Goal: Task Accomplishment & Management: Use online tool/utility

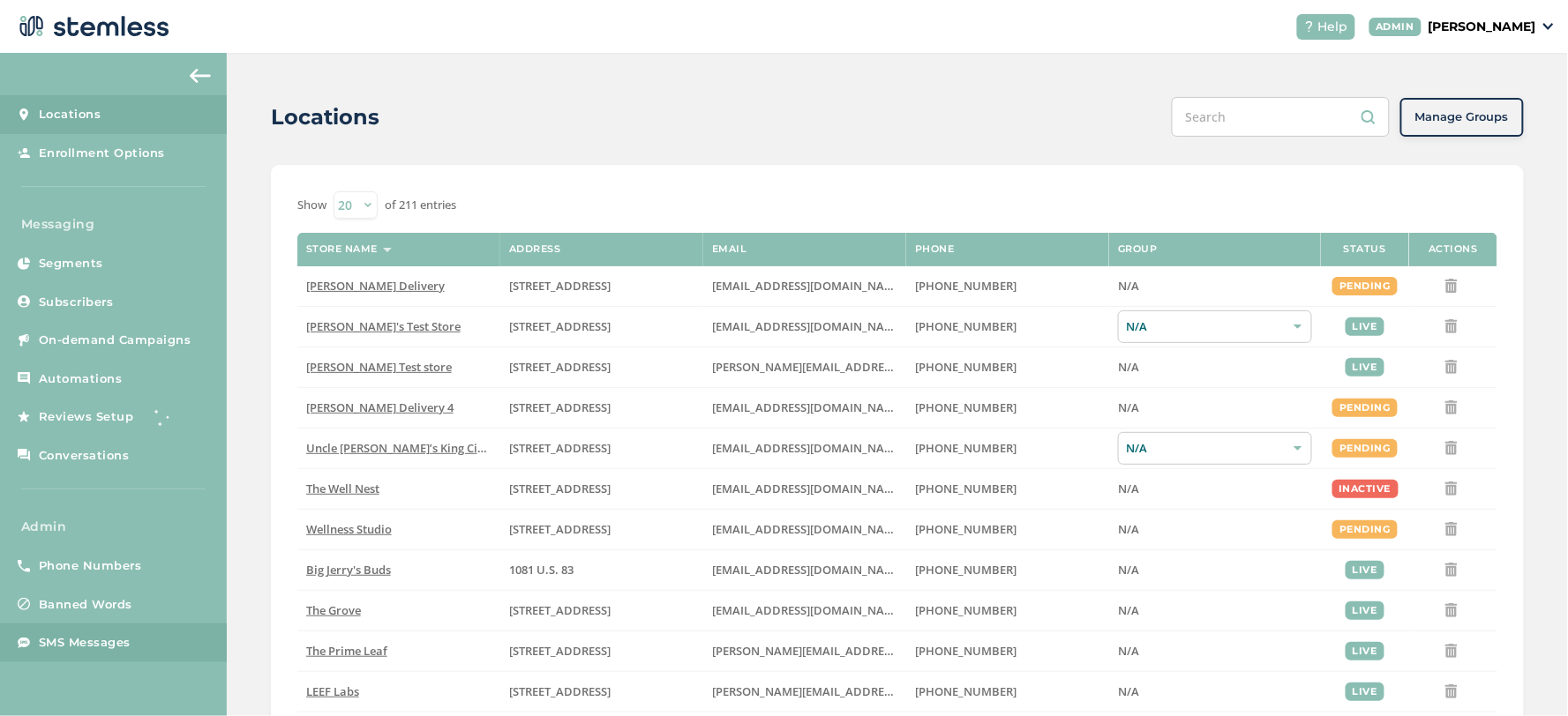
click at [87, 635] on span "SMS Messages" at bounding box center [84, 643] width 91 height 17
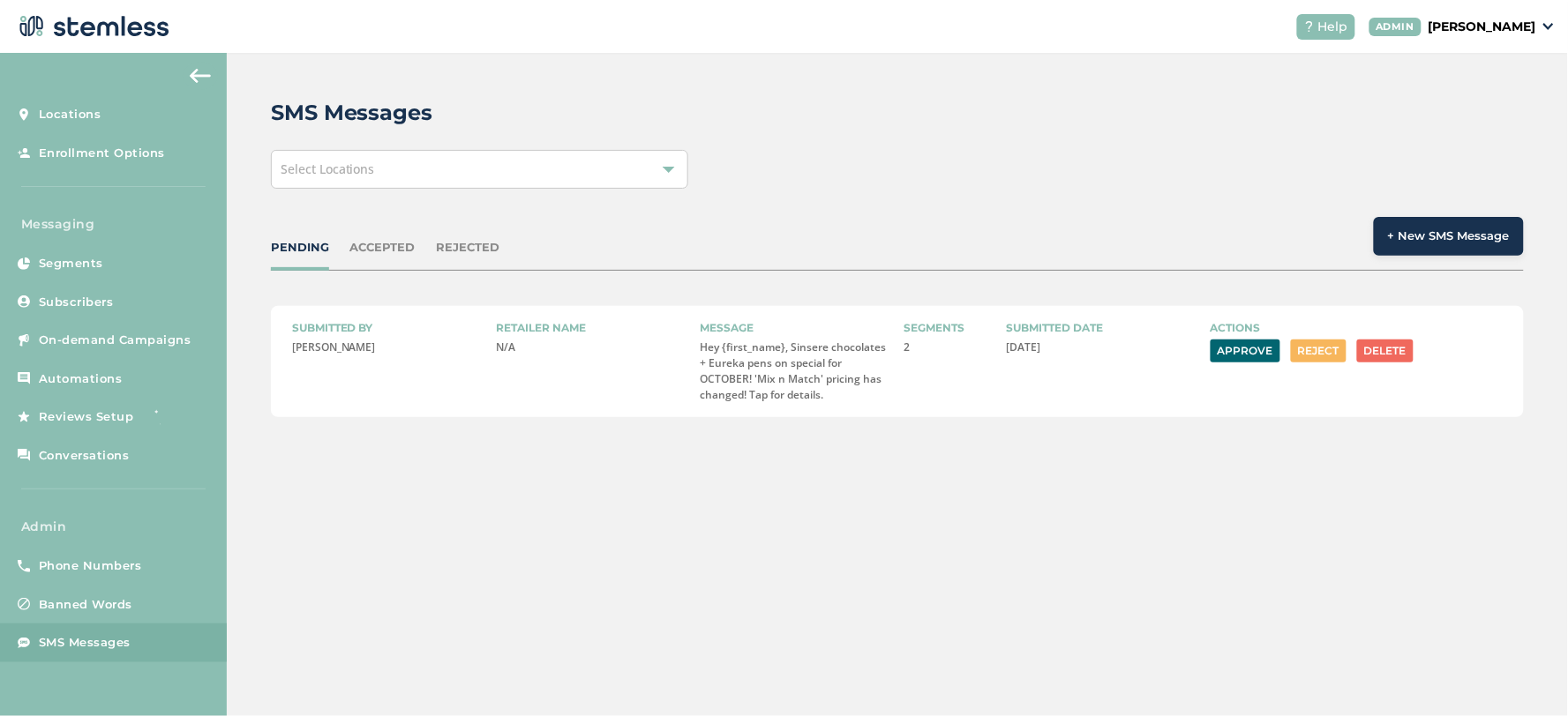
click at [1319, 345] on button "Reject" at bounding box center [1319, 351] width 56 height 23
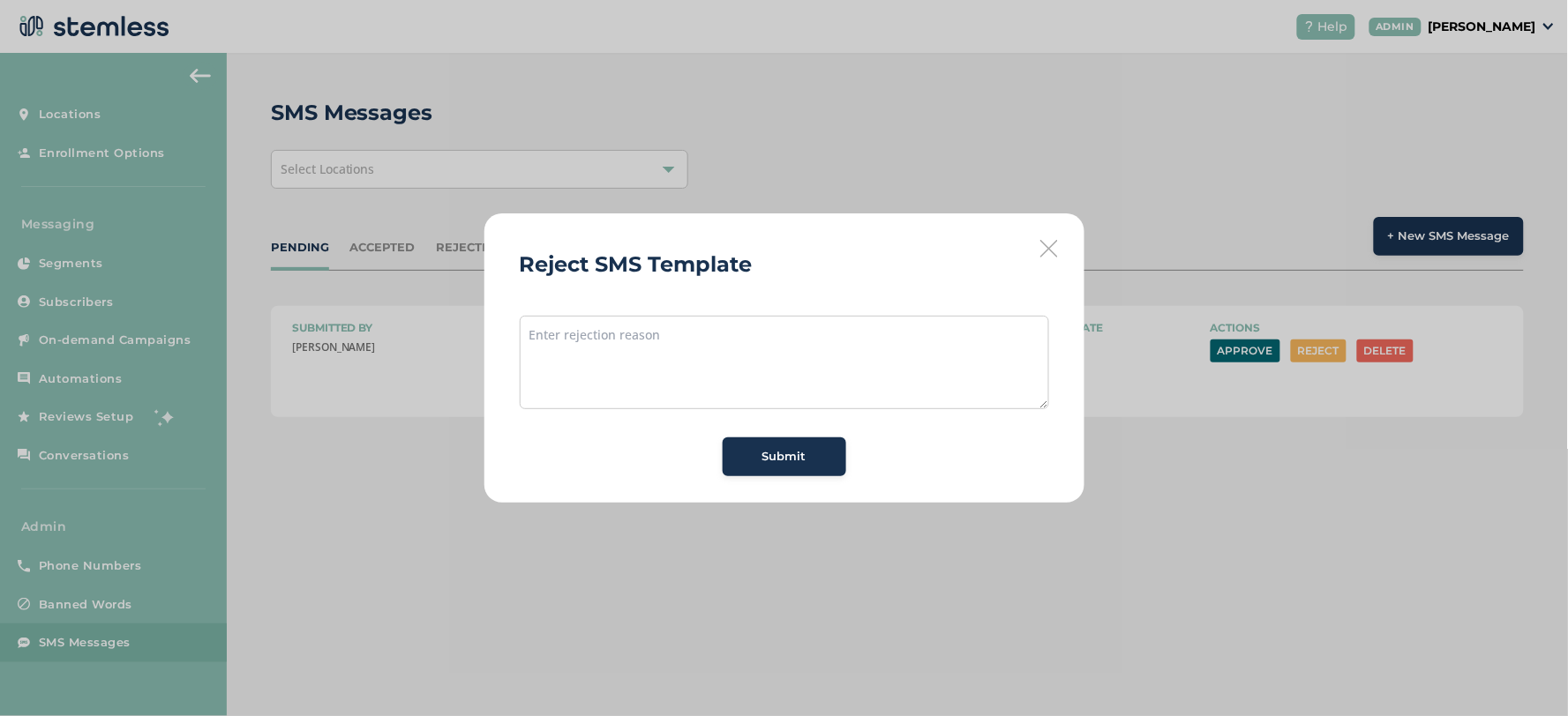
click at [1291, 339] on button "Reject" at bounding box center [1319, 351] width 56 height 23
click at [763, 320] on textarea at bounding box center [784, 362] width 530 height 93
type textarea "We cannot reference sincere chocolates or s"
click at [748, 342] on textarea "We cannot reference sincere chocolates or s" at bounding box center [784, 362] width 530 height 93
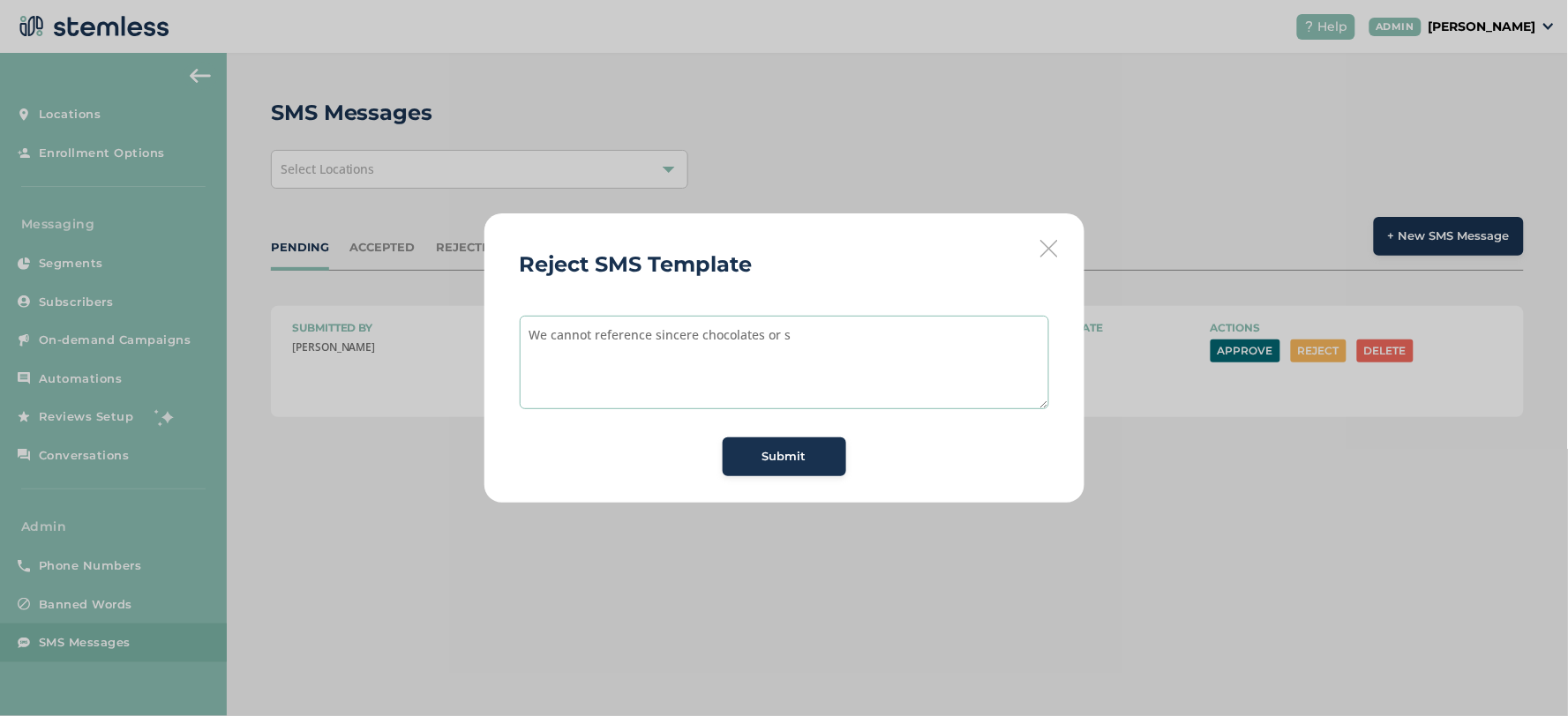
click at [748, 342] on textarea "We cannot reference sincere chocolates or s" at bounding box center [784, 362] width 530 height 93
click at [1043, 245] on icon at bounding box center [1049, 249] width 17 height 17
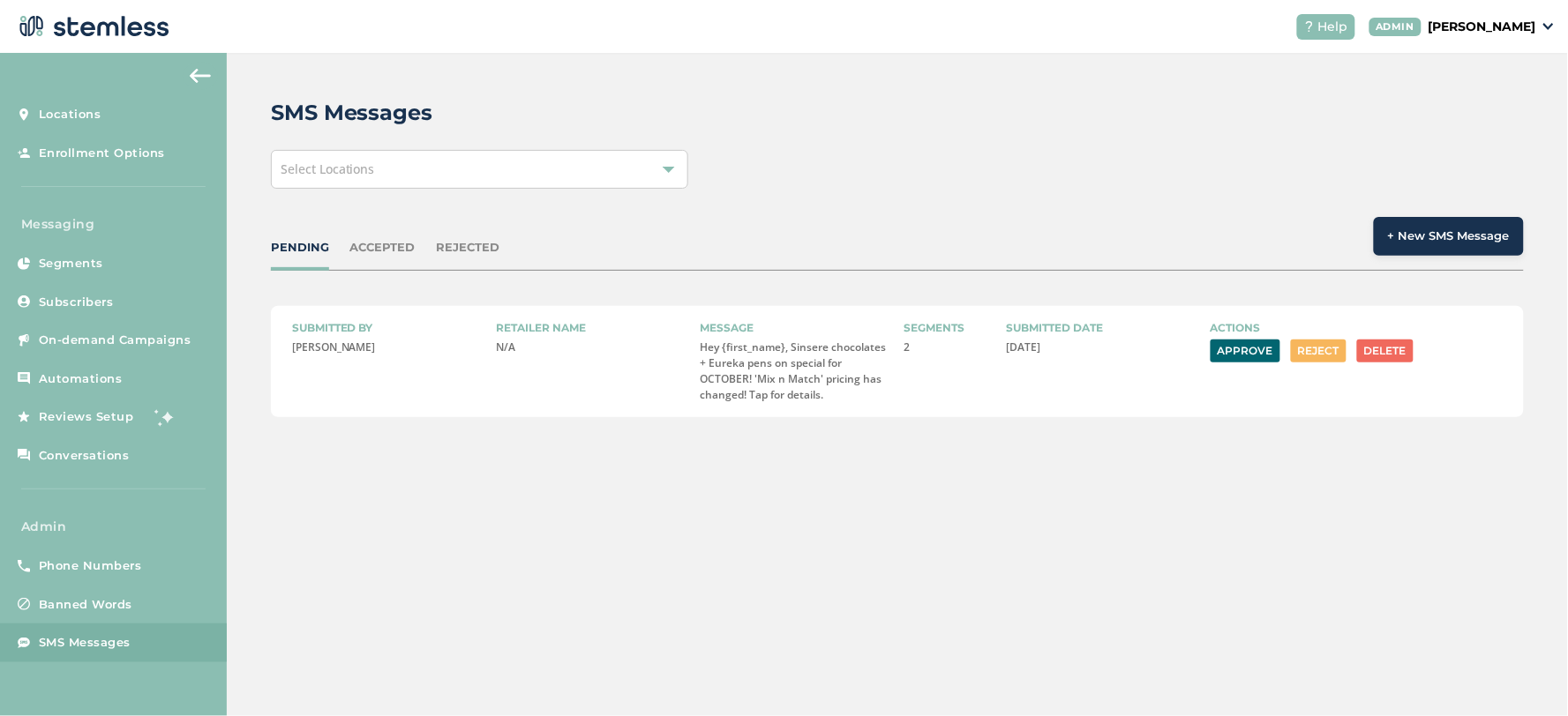
click at [1316, 345] on button "Reject" at bounding box center [1319, 351] width 56 height 23
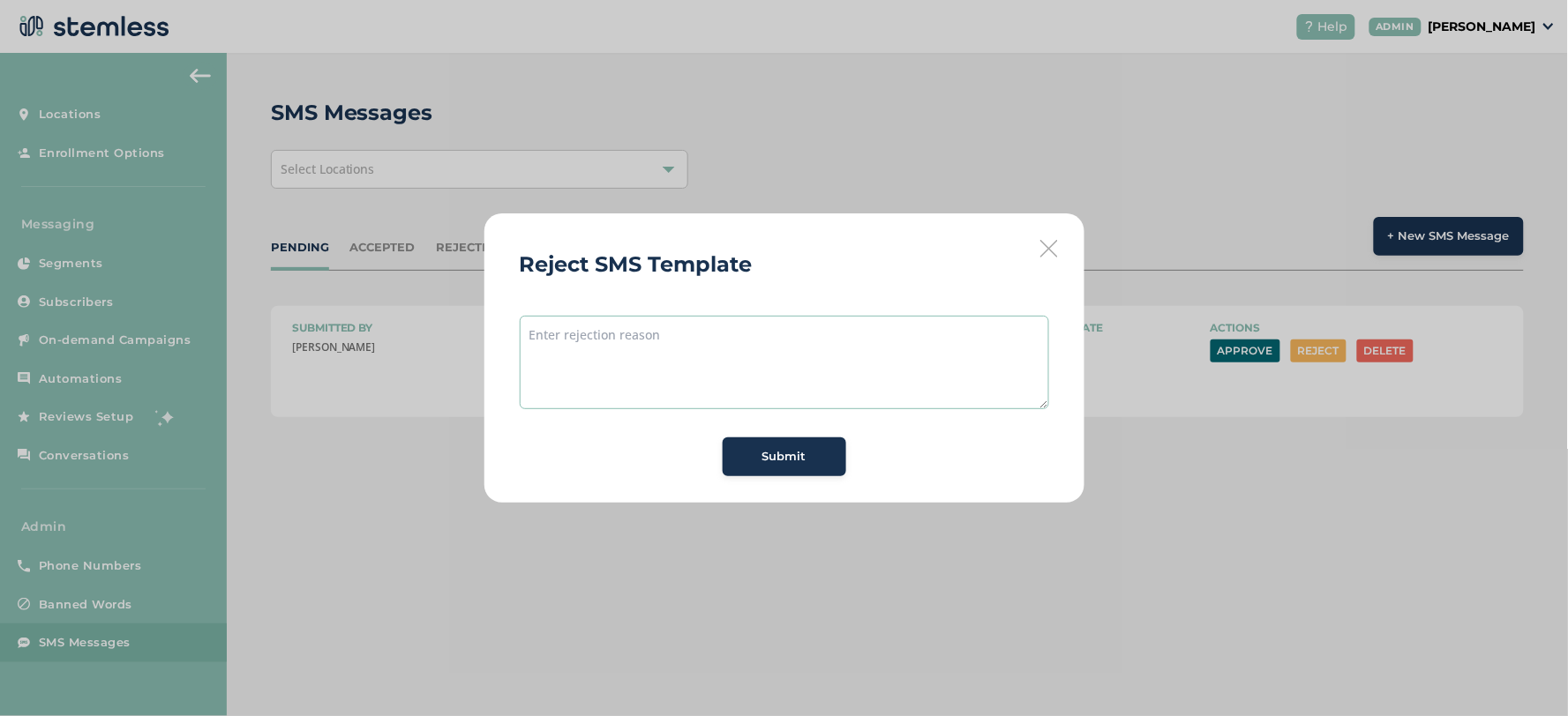
click at [774, 333] on textarea at bounding box center [784, 362] width 530 height 93
paste textarea "We cannot reference sincere chocolates or s"
type textarea "We cannot reference sincere chocolates or eureka pens - you can use the word eu…"
click at [770, 461] on span "Submit" at bounding box center [784, 457] width 44 height 17
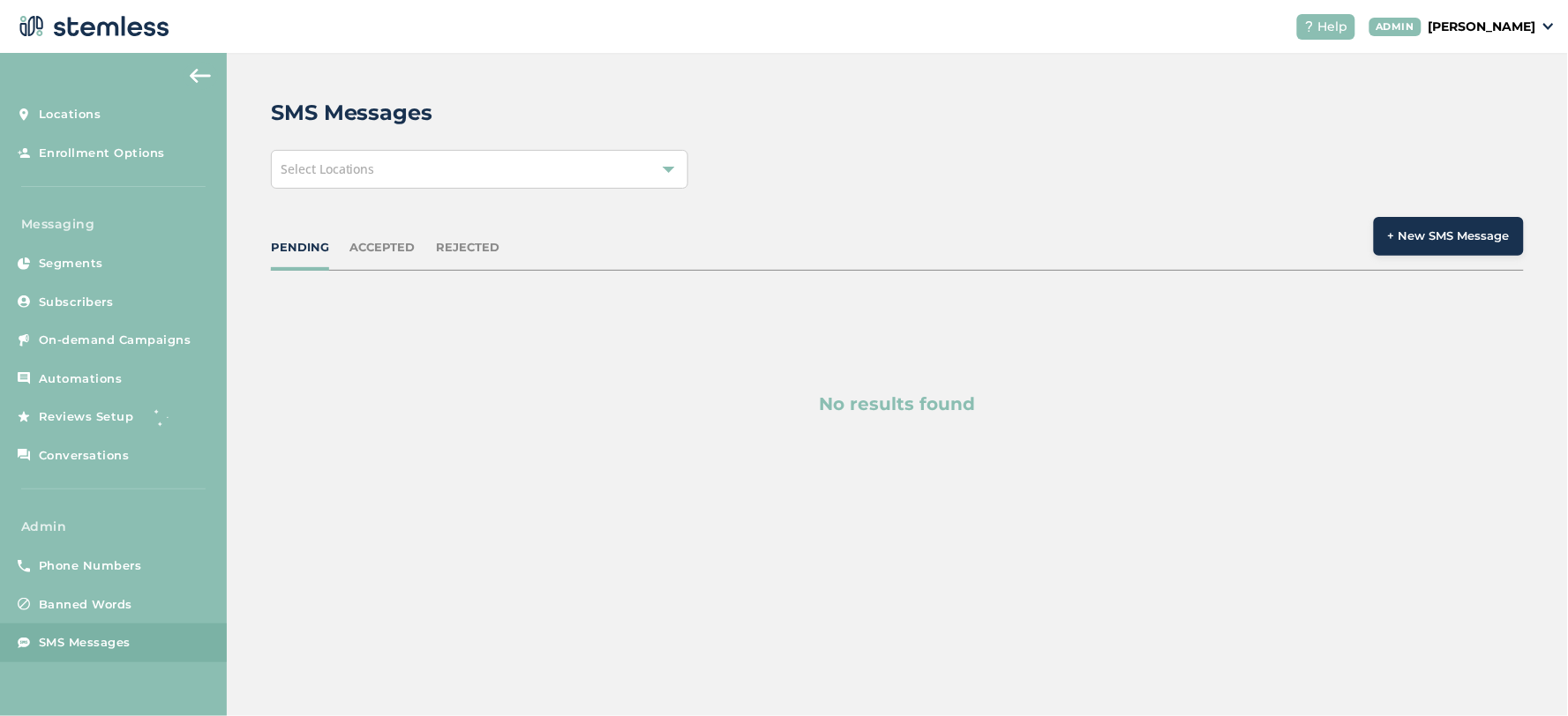
click at [311, 241] on div "PENDING" at bounding box center [300, 248] width 59 height 17
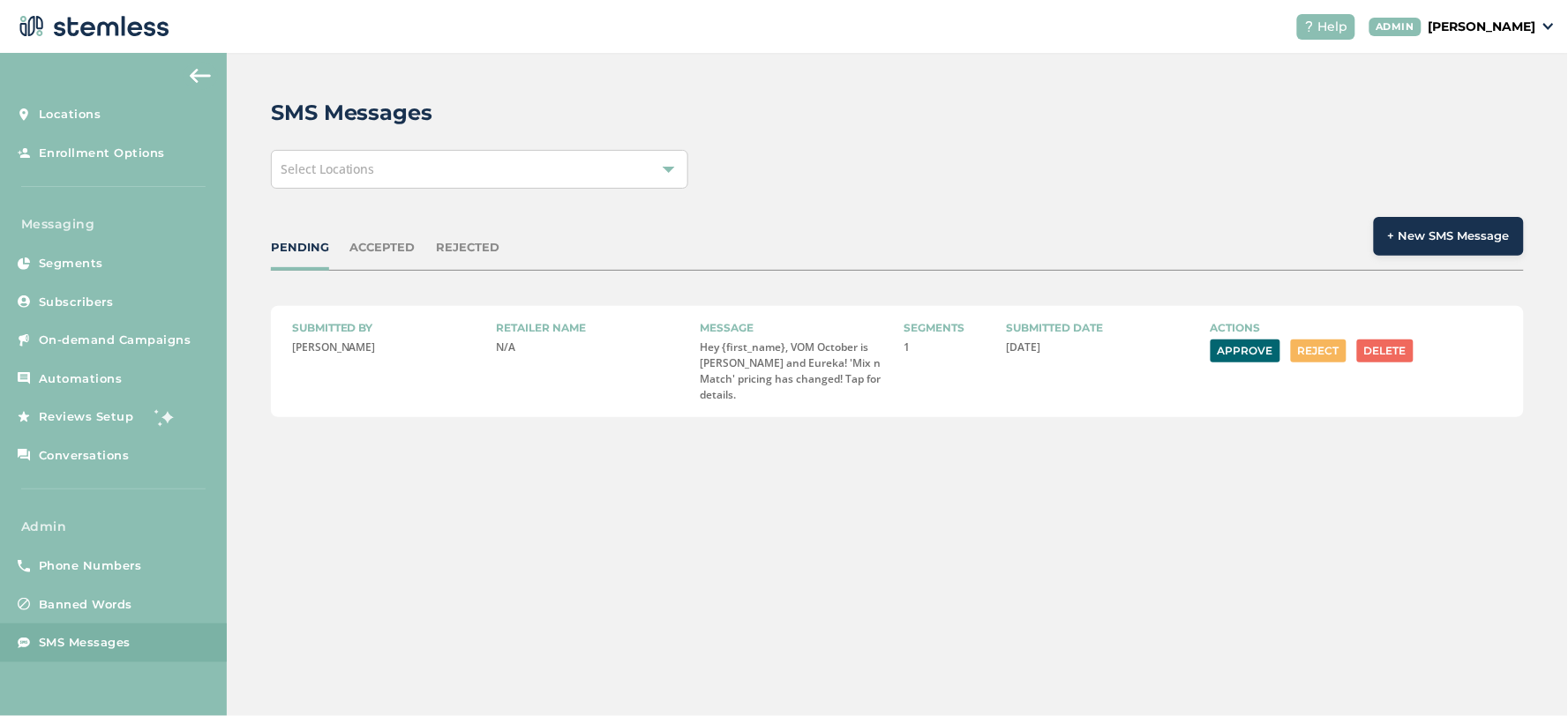
click at [1321, 347] on button "Reject" at bounding box center [1319, 351] width 56 height 23
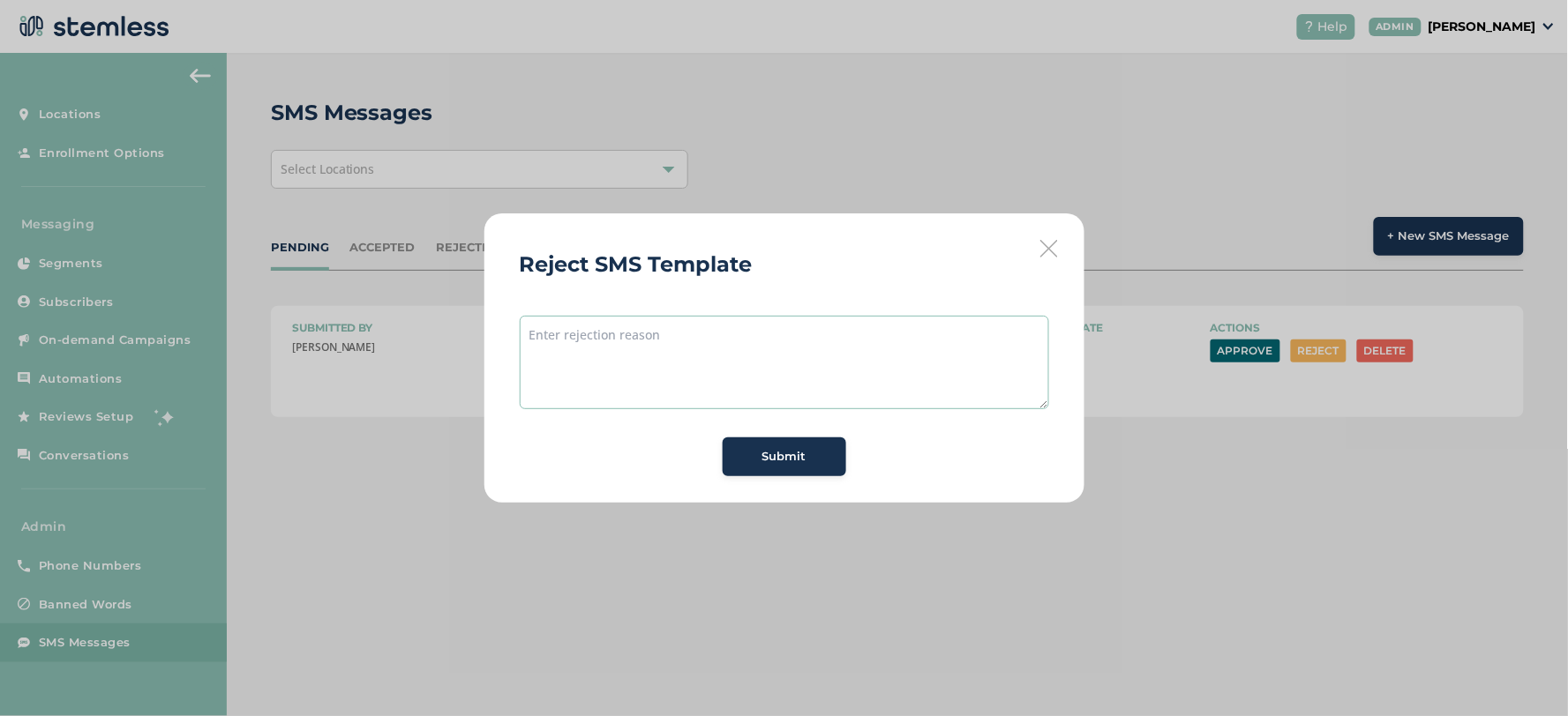
click at [752, 335] on textarea at bounding box center [784, 362] width 530 height 93
type textarea "We can't say sinsere but we can say Eureka."
click at [769, 455] on span "Submit" at bounding box center [784, 457] width 44 height 17
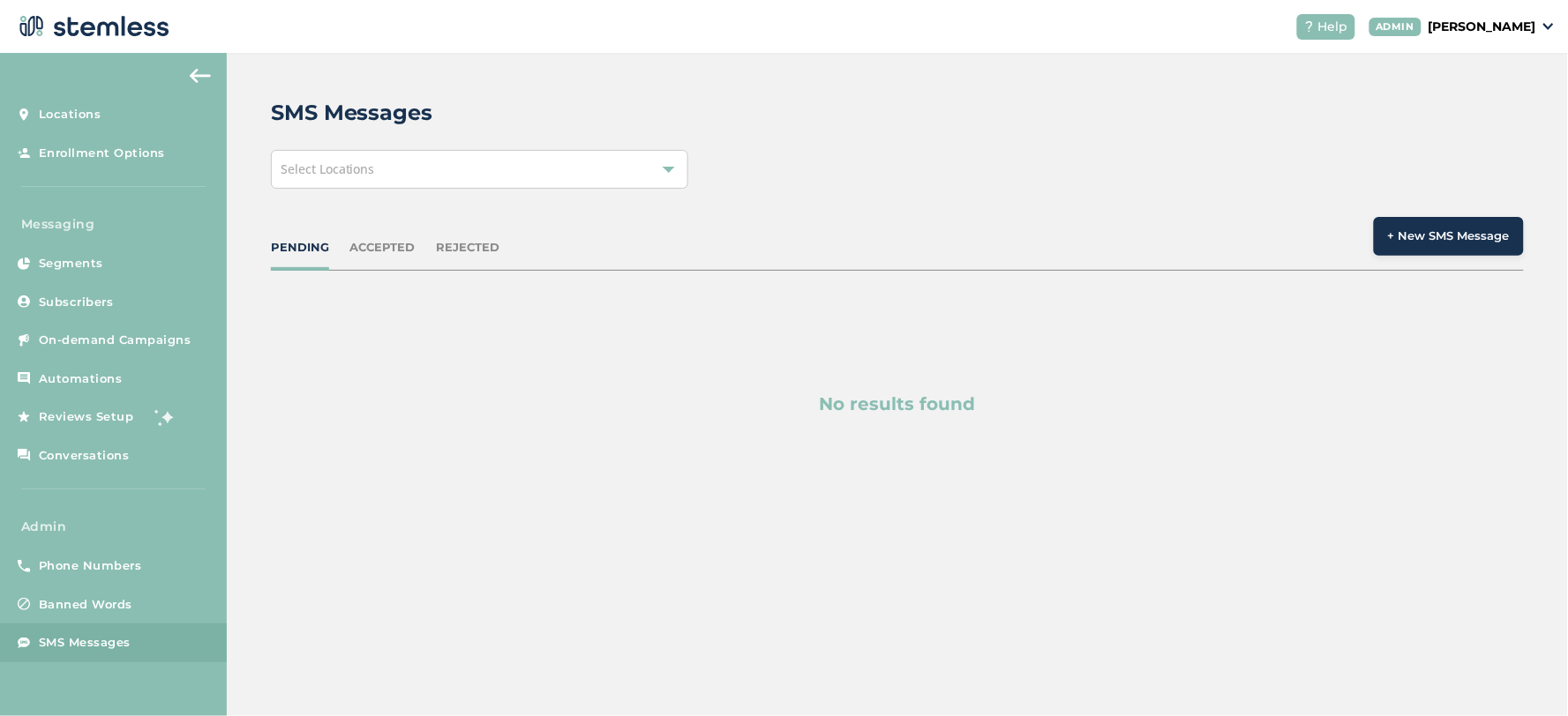
click at [275, 247] on div "PENDING" at bounding box center [300, 248] width 59 height 17
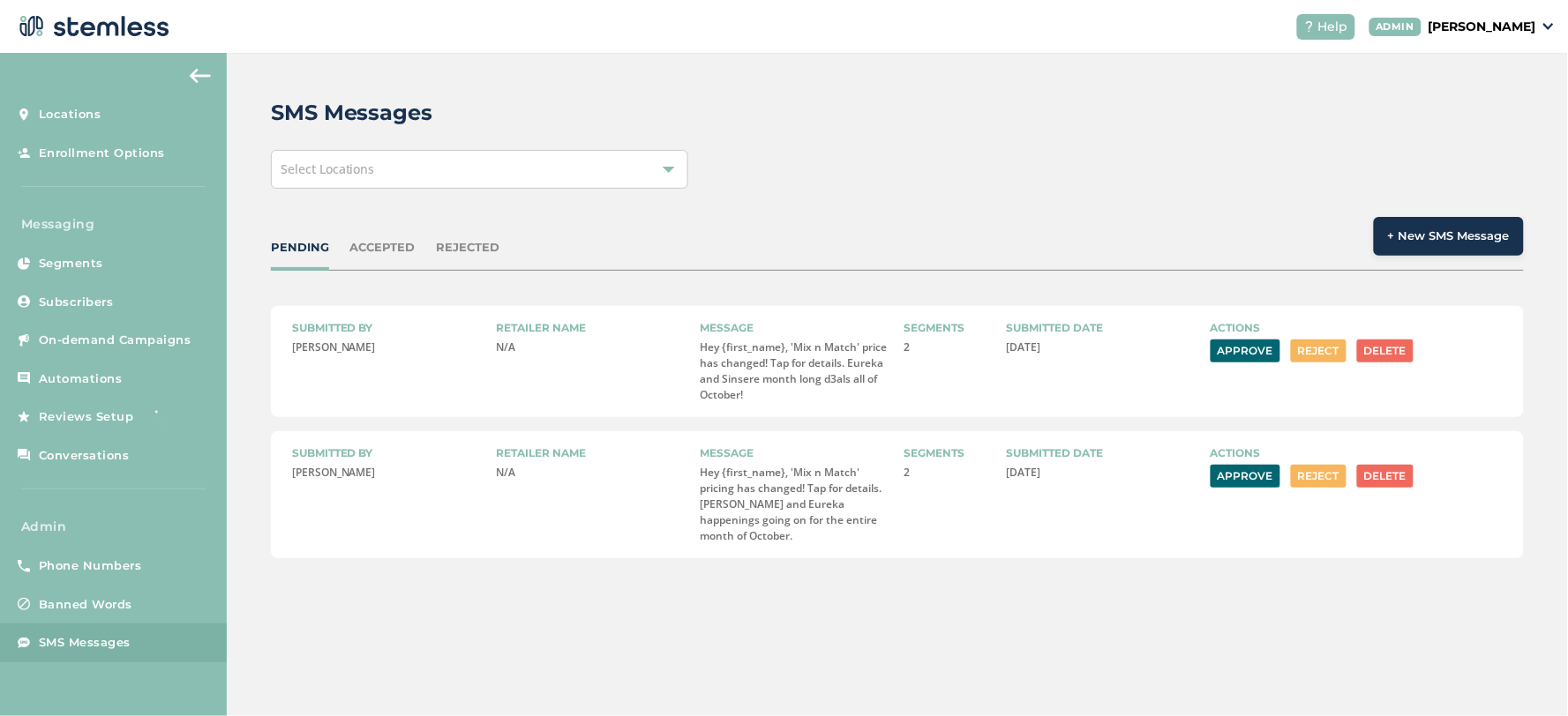
click at [1325, 349] on button "Reject" at bounding box center [1319, 351] width 56 height 23
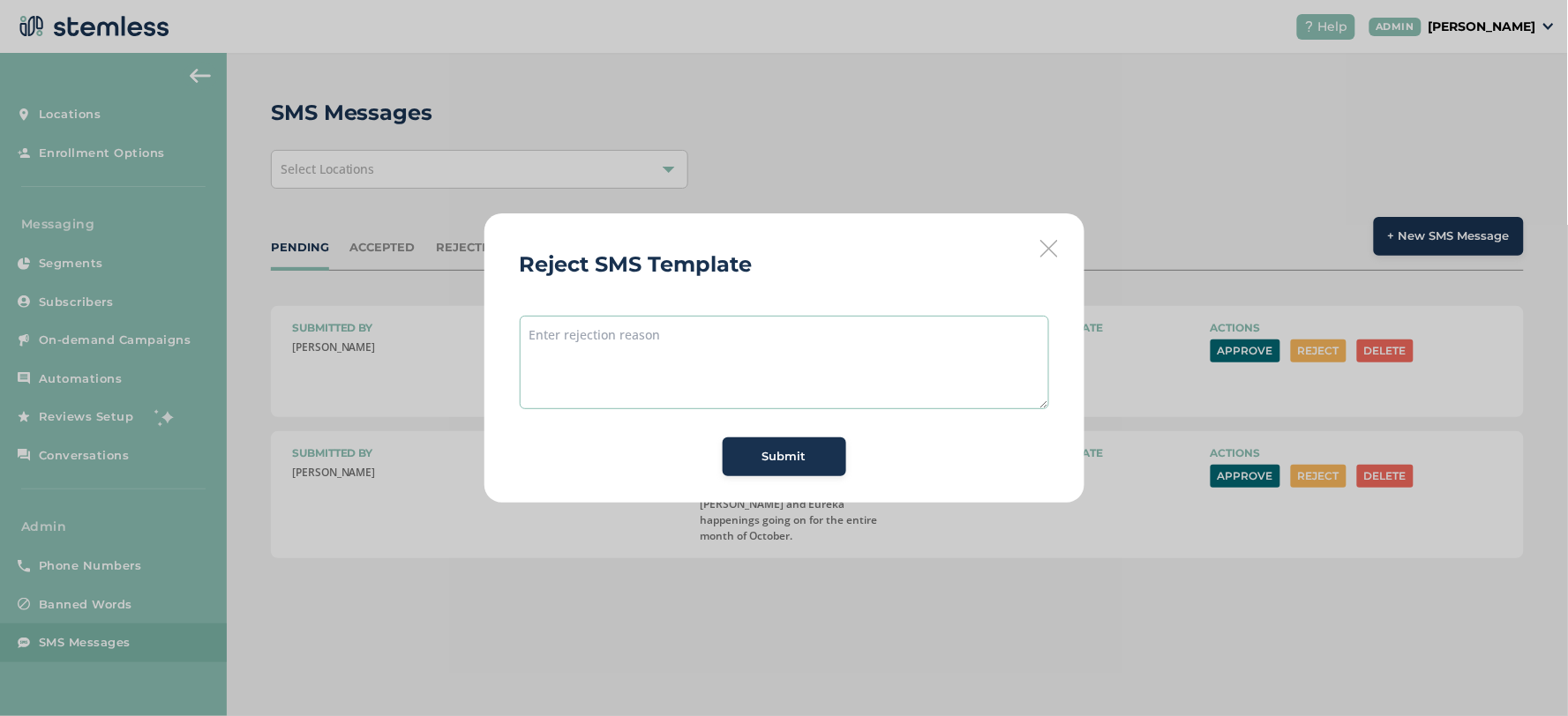
click at [878, 333] on textarea at bounding box center [784, 362] width 530 height 93
type textarea "We cannot say sinsere"
click at [809, 473] on button "Submit" at bounding box center [784, 457] width 123 height 38
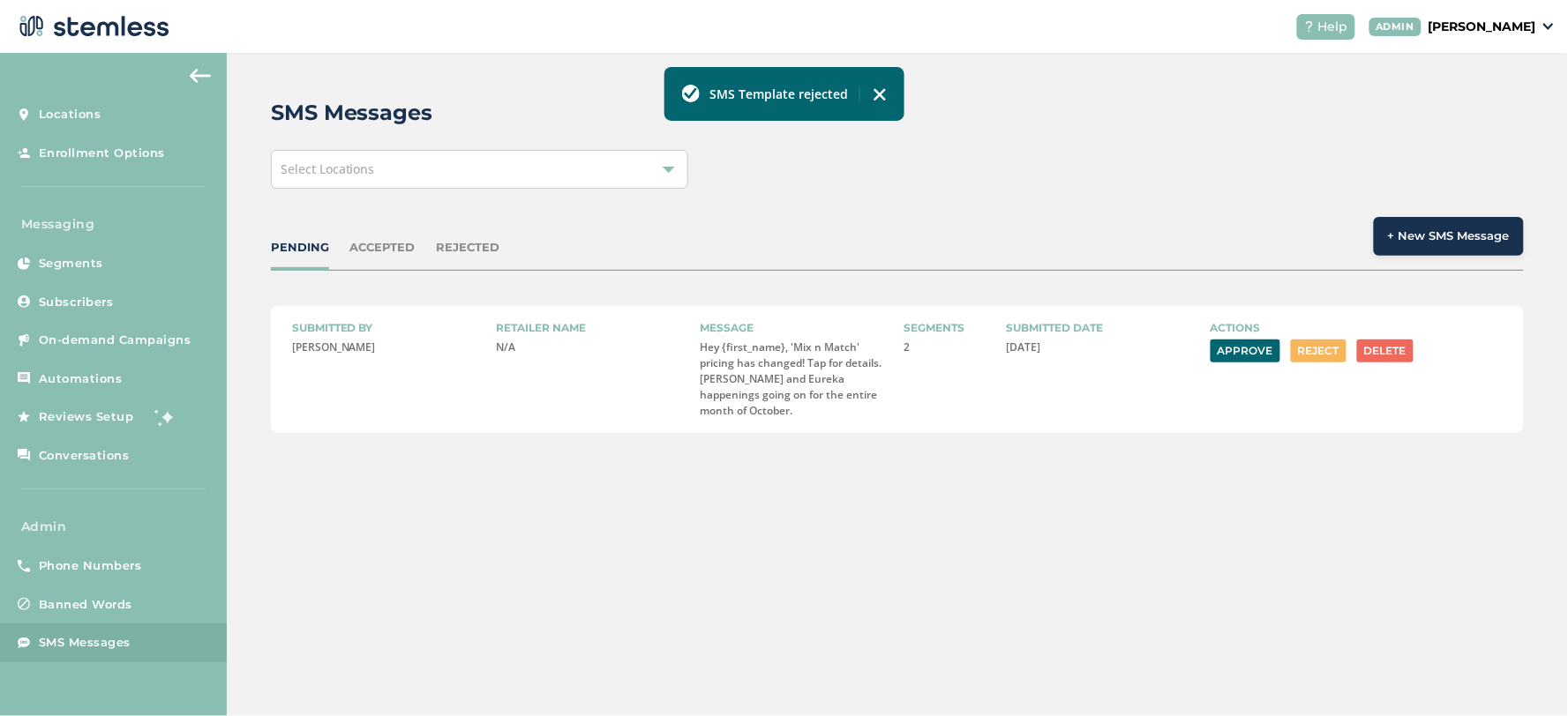
click at [1334, 348] on button "Reject" at bounding box center [1319, 351] width 56 height 23
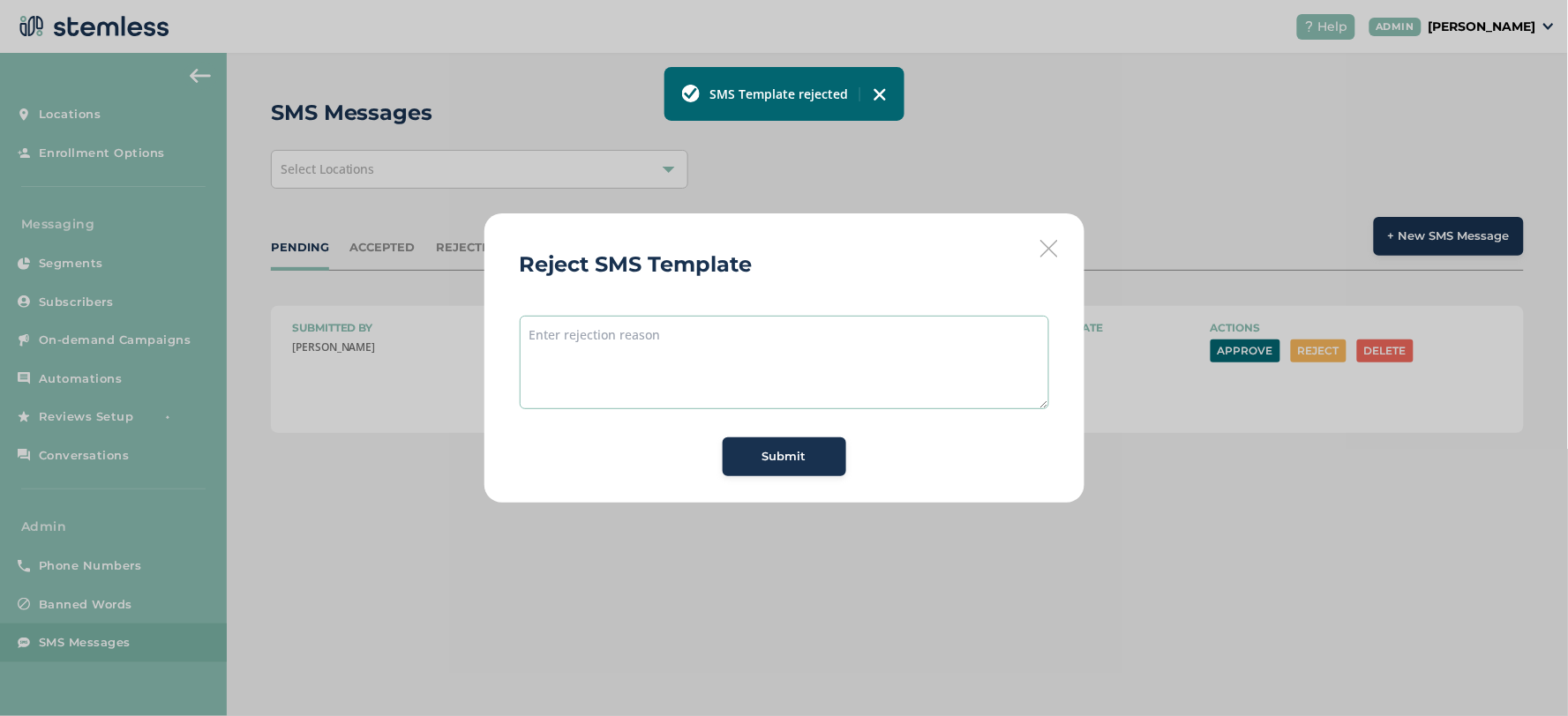
click at [827, 374] on textarea at bounding box center [784, 362] width 530 height 93
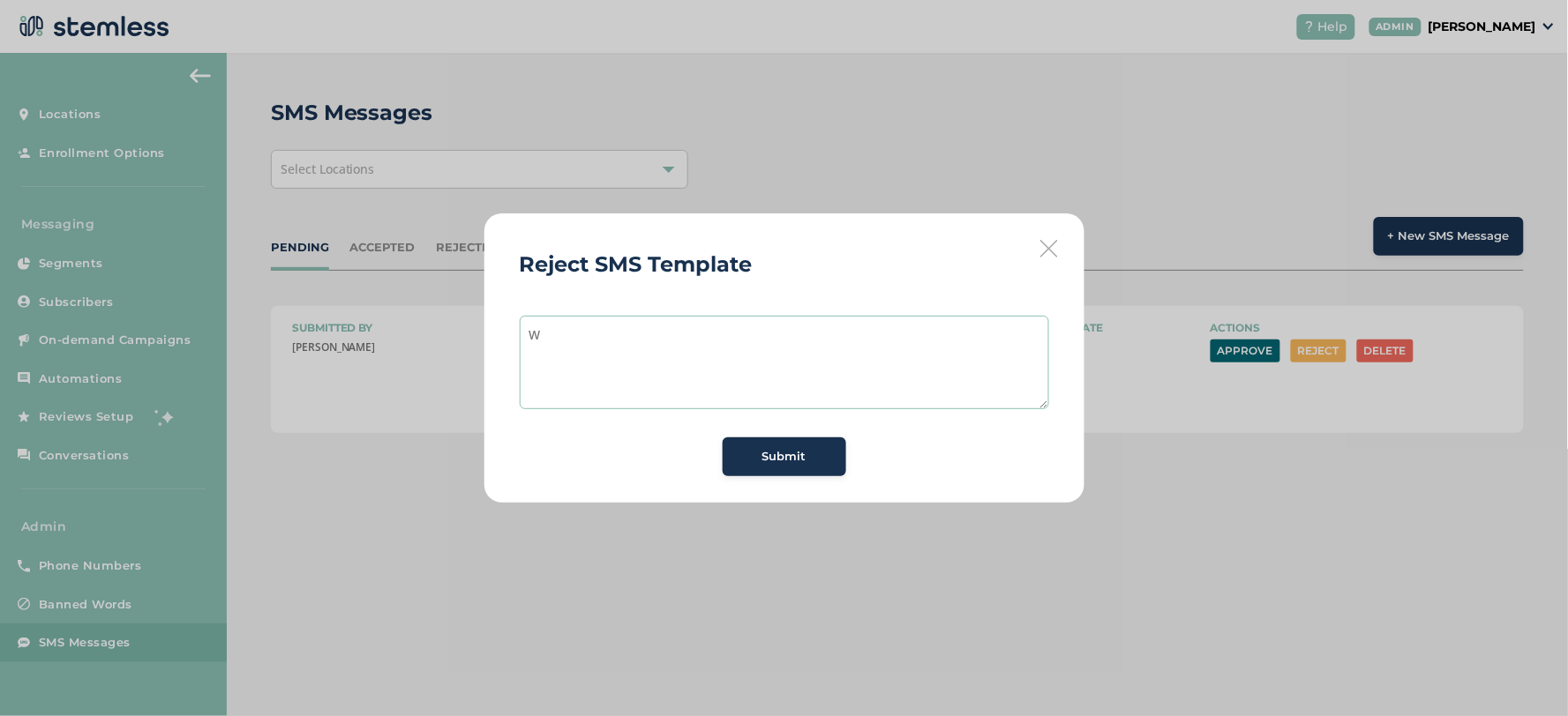
type textarea "We"
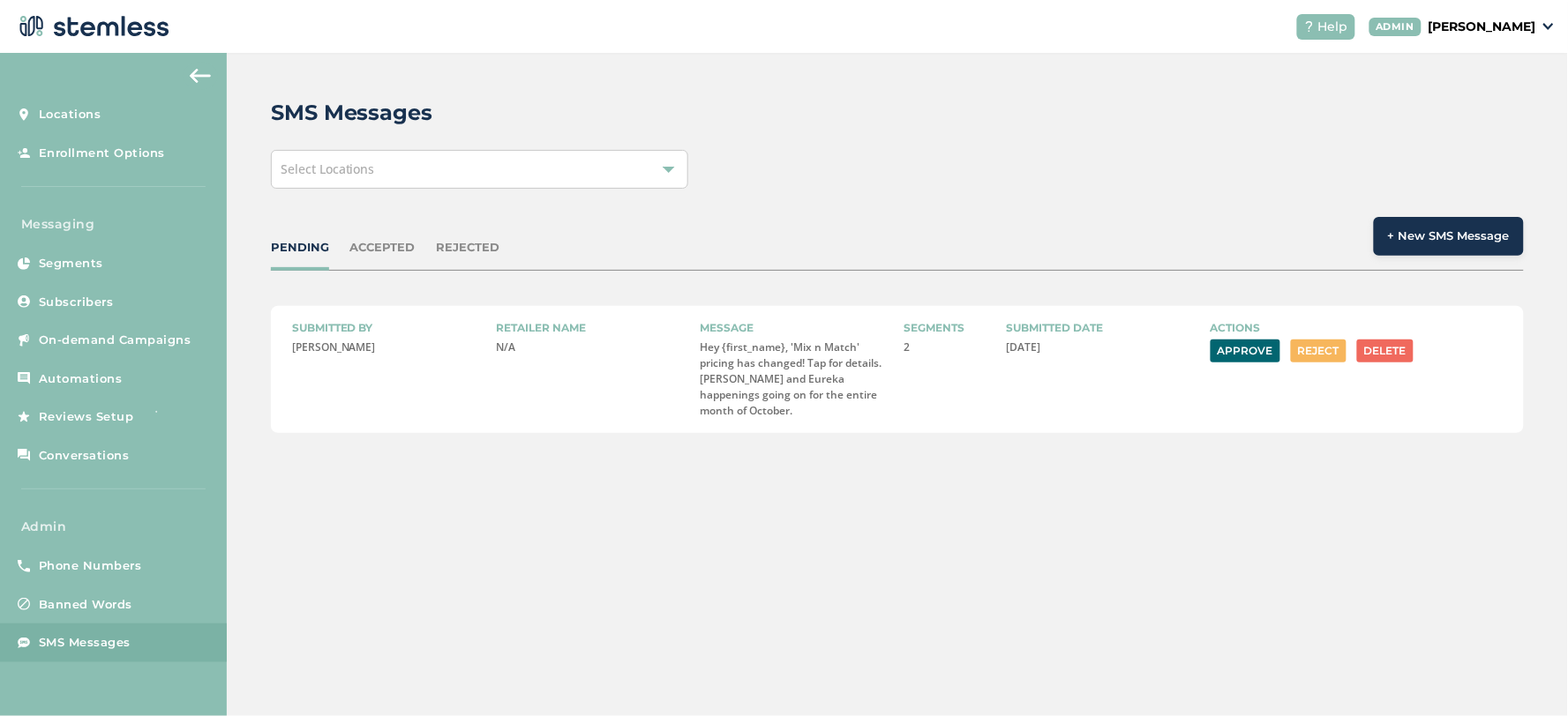
click at [1310, 349] on button "Reject" at bounding box center [1319, 351] width 56 height 23
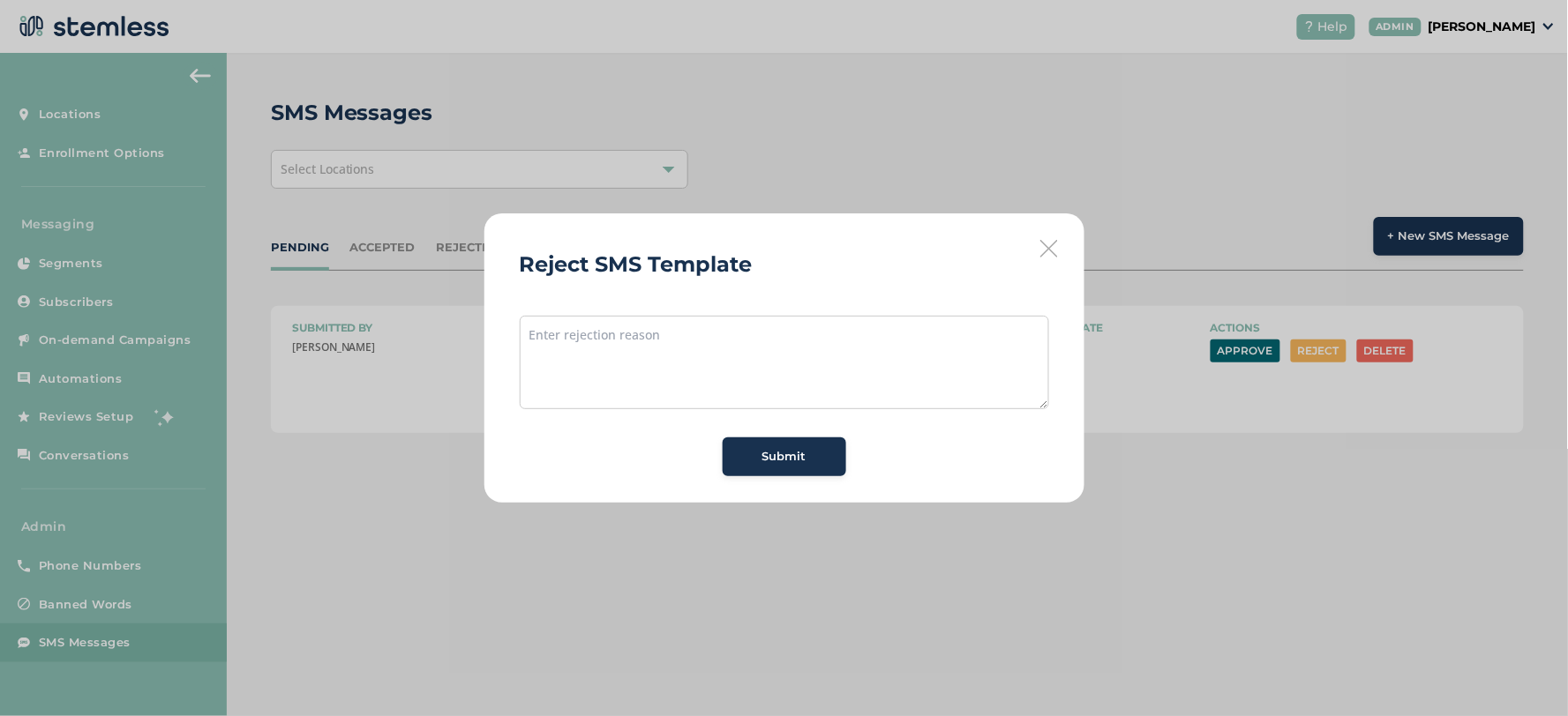
click at [1062, 242] on div "Reject SMS Template Submit" at bounding box center [784, 358] width 600 height 289
click at [1043, 243] on icon at bounding box center [1049, 249] width 17 height 17
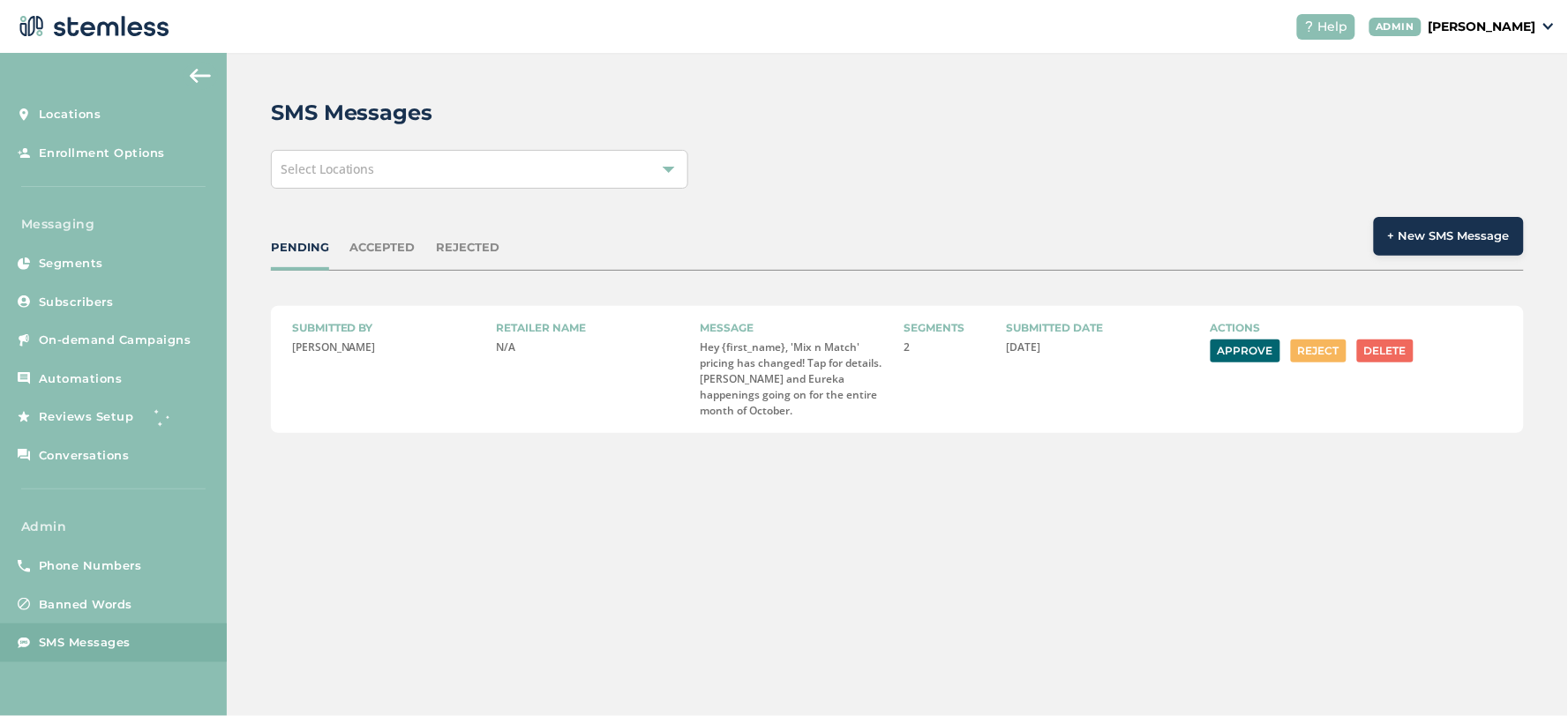
click at [1310, 350] on button "Reject" at bounding box center [1319, 351] width 56 height 23
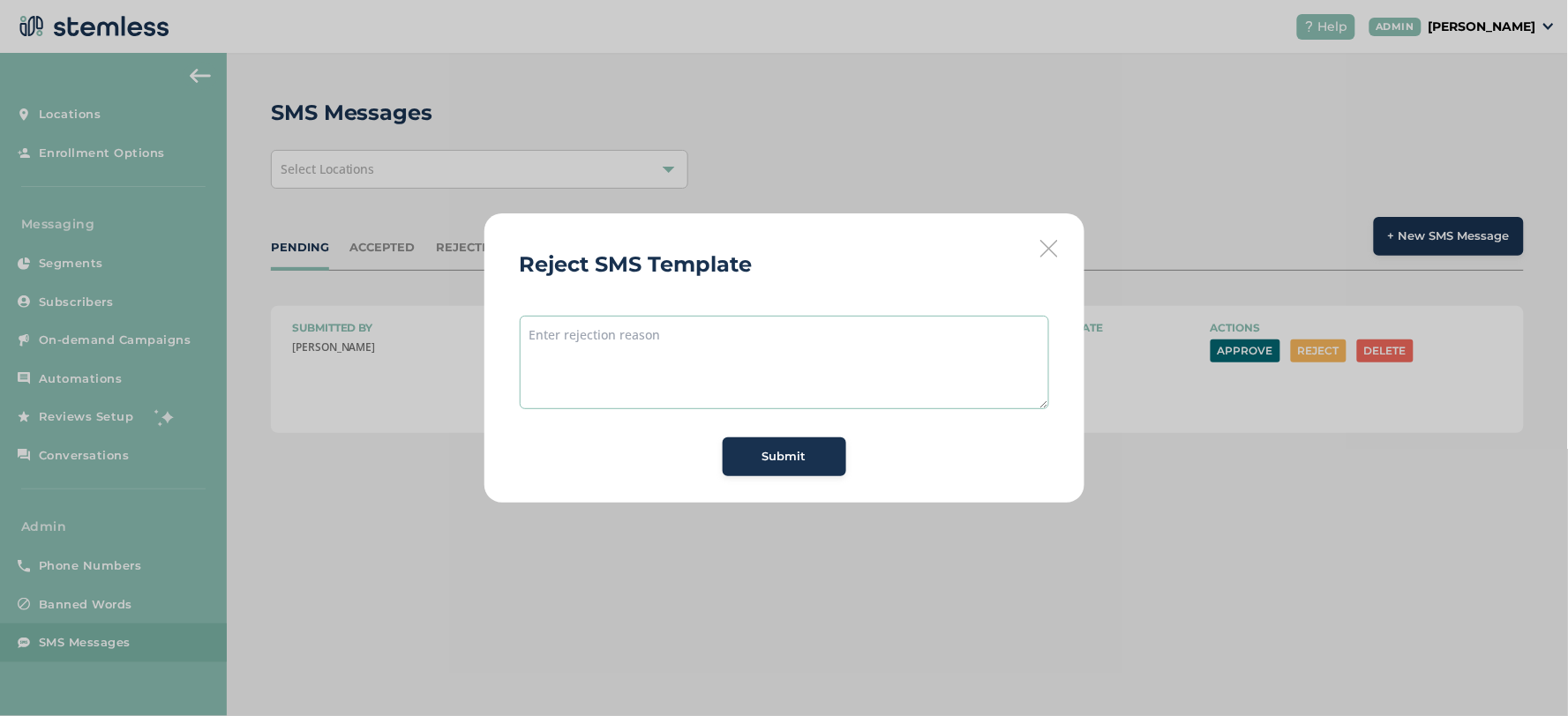
drag, startPoint x: 884, startPoint y: 316, endPoint x: 885, endPoint y: 356, distance: 40.0
click at [884, 329] on textarea at bounding box center [784, 362] width 530 height 93
click at [885, 356] on textarea at bounding box center [784, 362] width 530 height 93
type textarea "We cannot send a text with sinsere"
click at [799, 454] on span "Submit" at bounding box center [784, 457] width 44 height 17
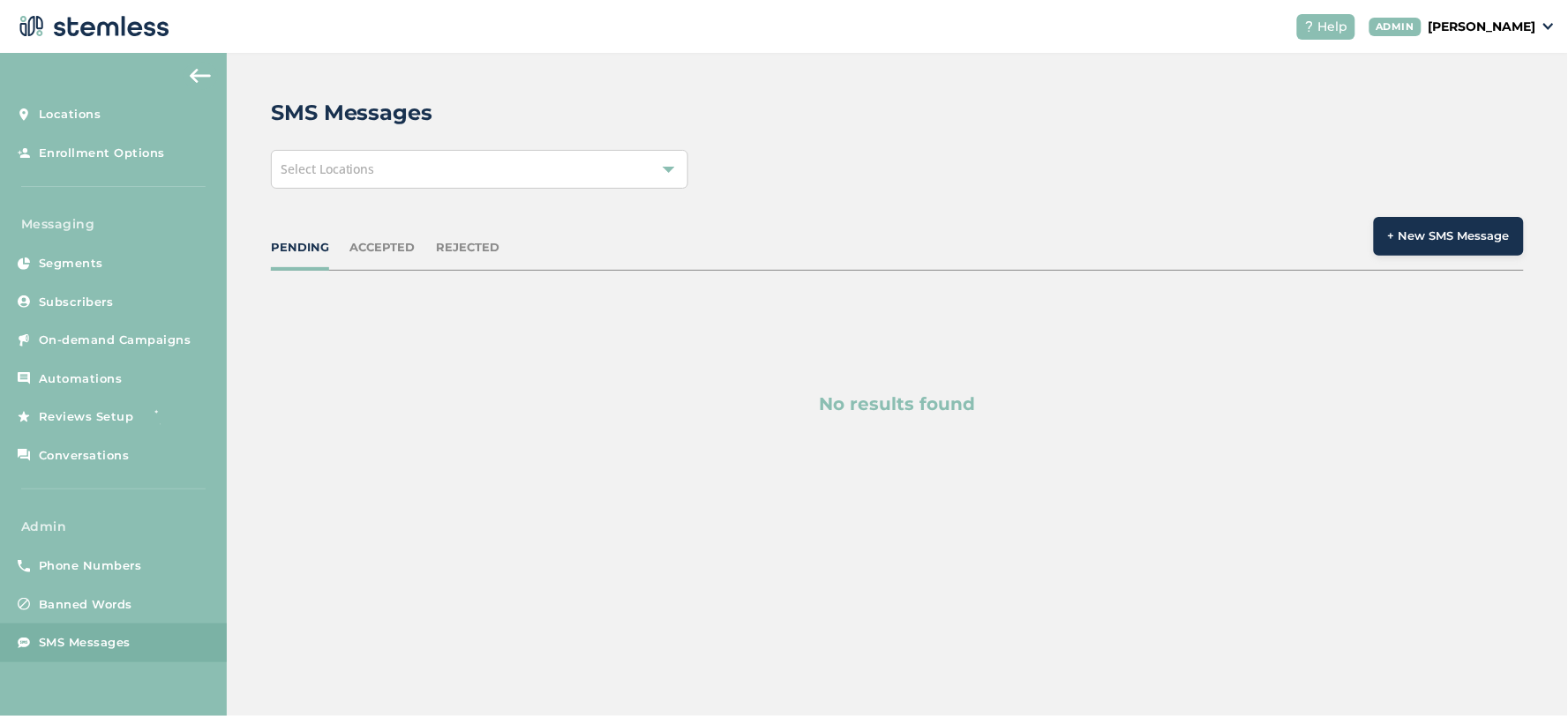
click at [291, 250] on div "PENDING" at bounding box center [300, 248] width 59 height 17
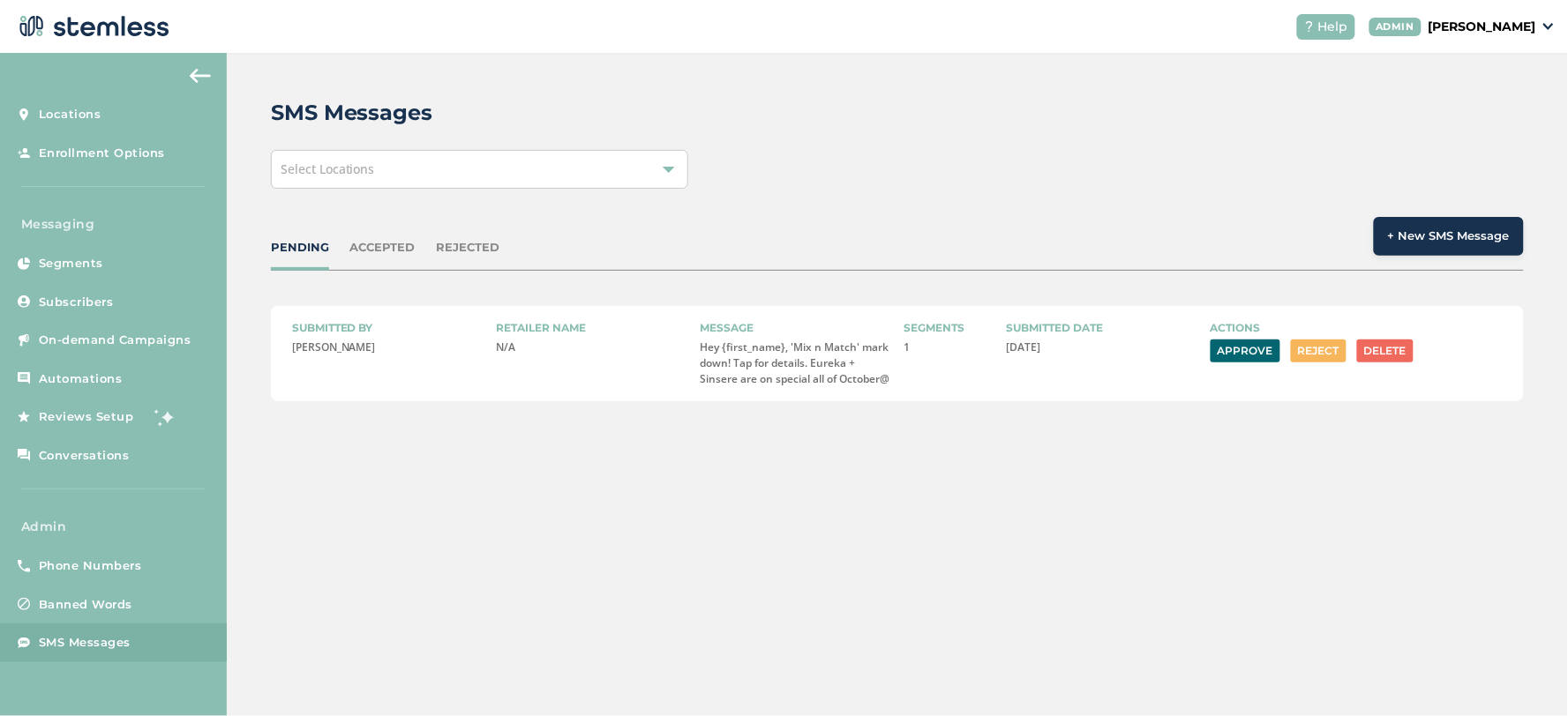
click at [1325, 340] on button "Reject" at bounding box center [1319, 351] width 56 height 23
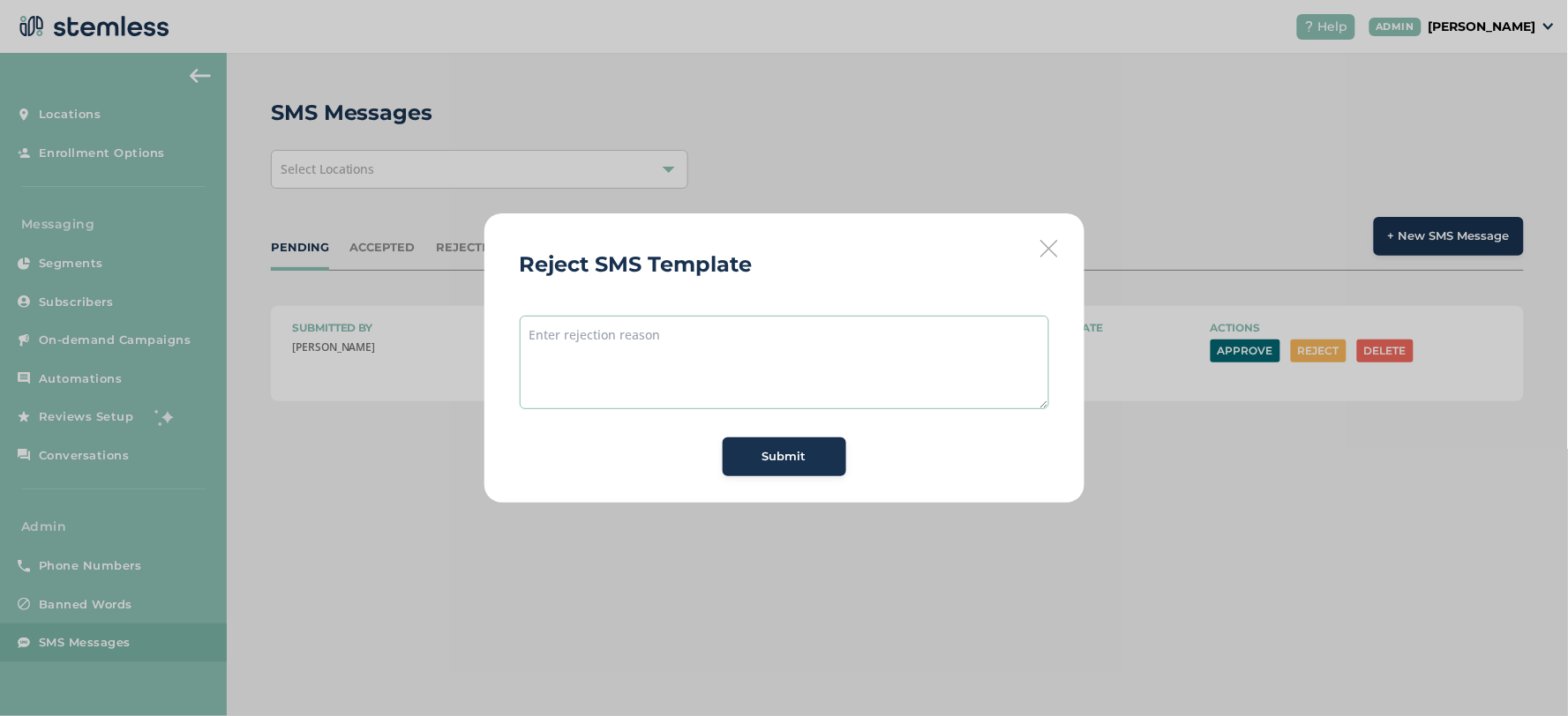
click at [766, 385] on textarea at bounding box center [784, 362] width 530 height 93
click at [884, 333] on textarea "Hi James. We are not going to approve any text that has sincere in it." at bounding box center [784, 362] width 530 height 93
click at [875, 332] on textarea "Hi James. We are not going to approve any text that has sinsre in it." at bounding box center [784, 362] width 530 height 93
click at [884, 323] on textarea "Hi James. We are not going to approve any text that has sinsre in it." at bounding box center [784, 362] width 530 height 93
click at [935, 363] on textarea "Hi James. We are not going to approve any text that has sinsree in it." at bounding box center [784, 362] width 530 height 93
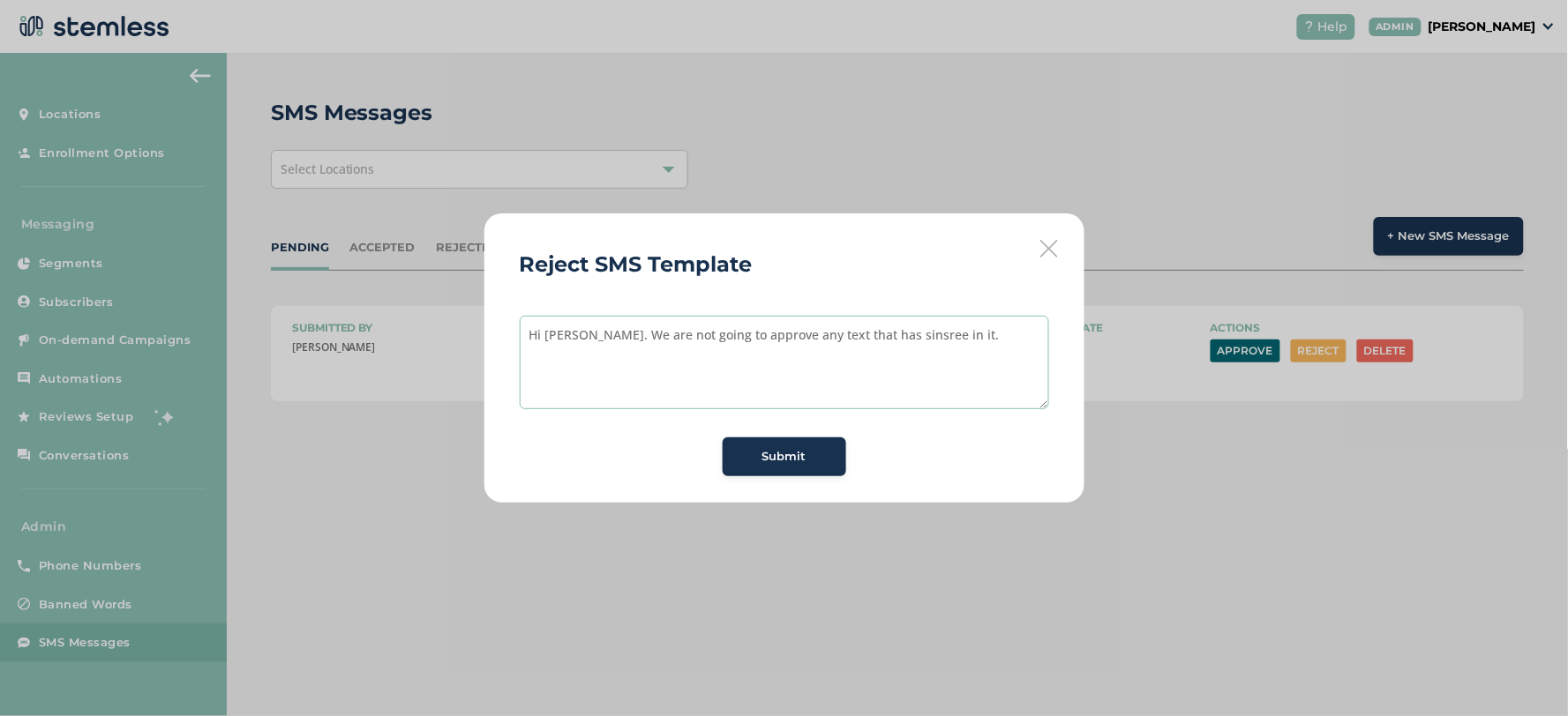
click at [894, 333] on textarea "Hi James. We are not going to approve any text that has sinsree in it." at bounding box center [784, 362] width 530 height 93
type textarea "Hi James. We are not going to approve any text that has sinsere in it."
click at [783, 460] on span "Submit" at bounding box center [784, 457] width 44 height 17
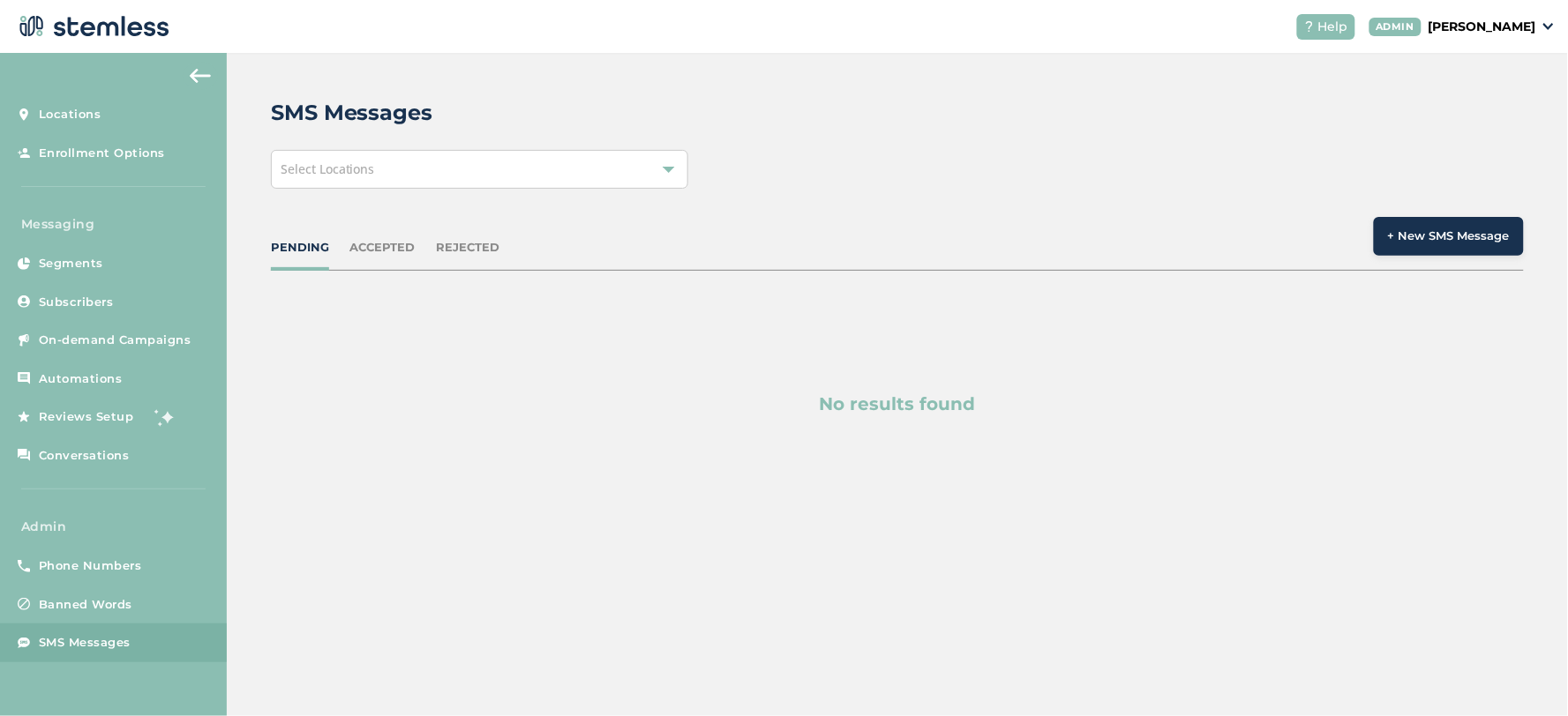
click at [302, 244] on div "PENDING" at bounding box center [300, 248] width 59 height 17
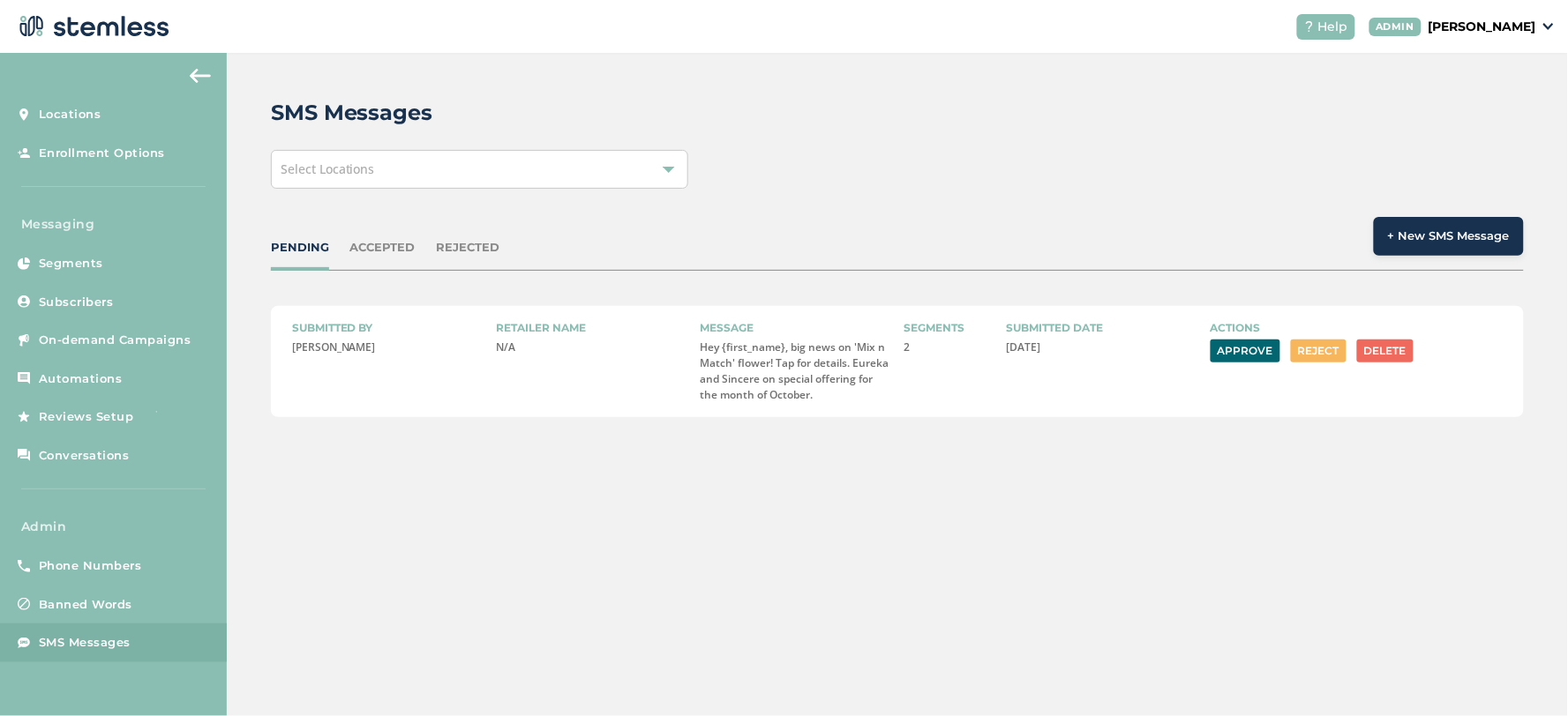
drag, startPoint x: 419, startPoint y: 251, endPoint x: 469, endPoint y: 244, distance: 50.5
click at [420, 251] on div "PENDING ACCEPTED REJECTED" at bounding box center [386, 248] width 230 height 17
click at [469, 244] on div "REJECTED" at bounding box center [468, 248] width 63 height 17
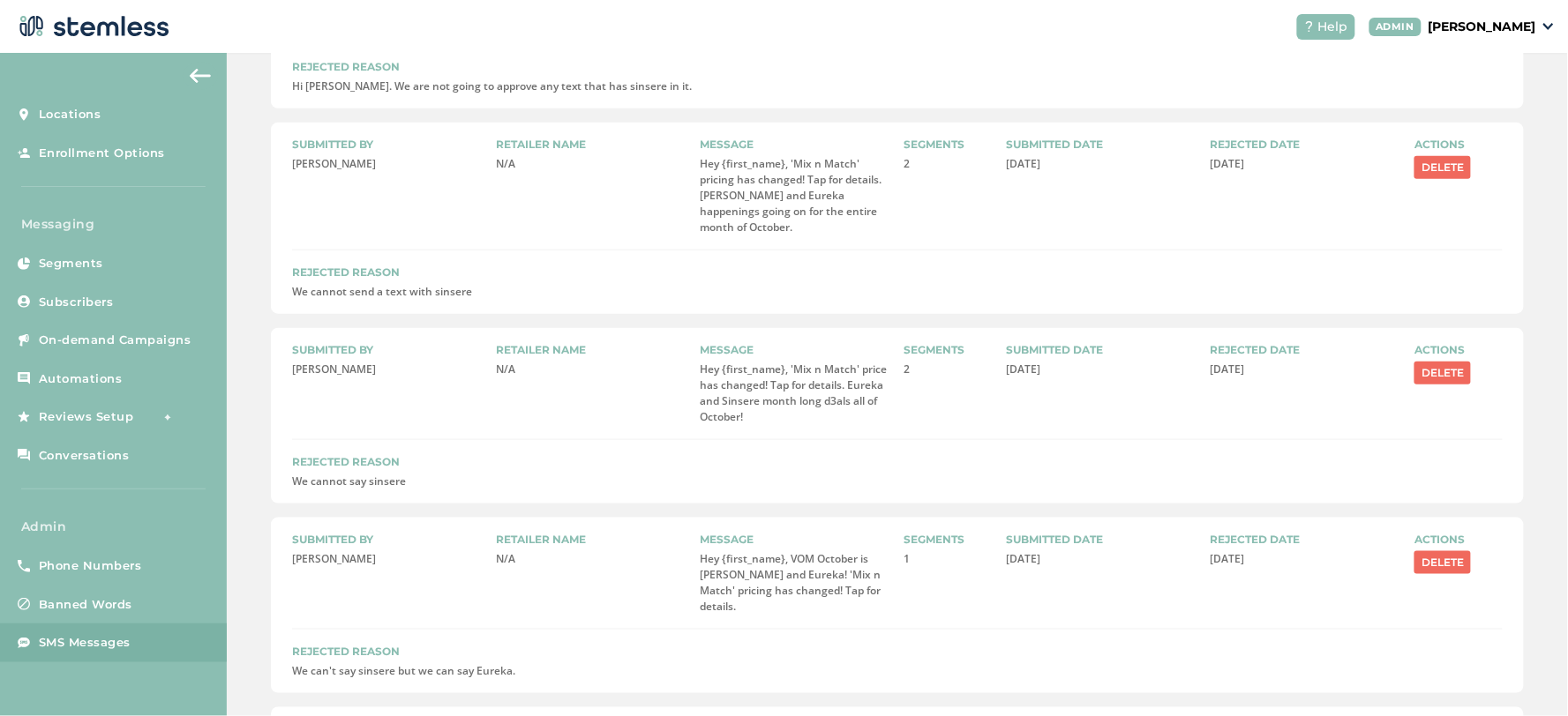
scroll to position [98, 0]
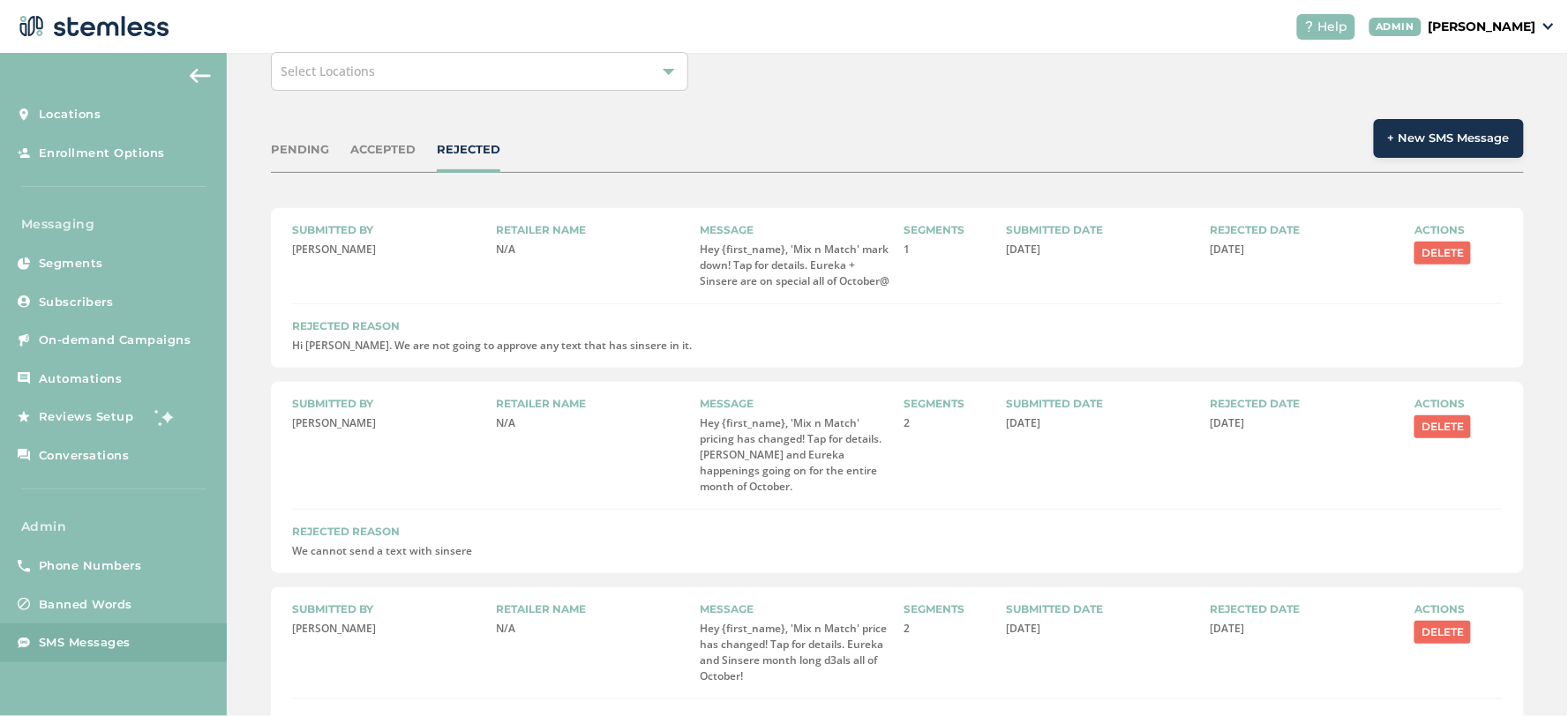
click at [320, 155] on div "PENDING" at bounding box center [300, 150] width 59 height 17
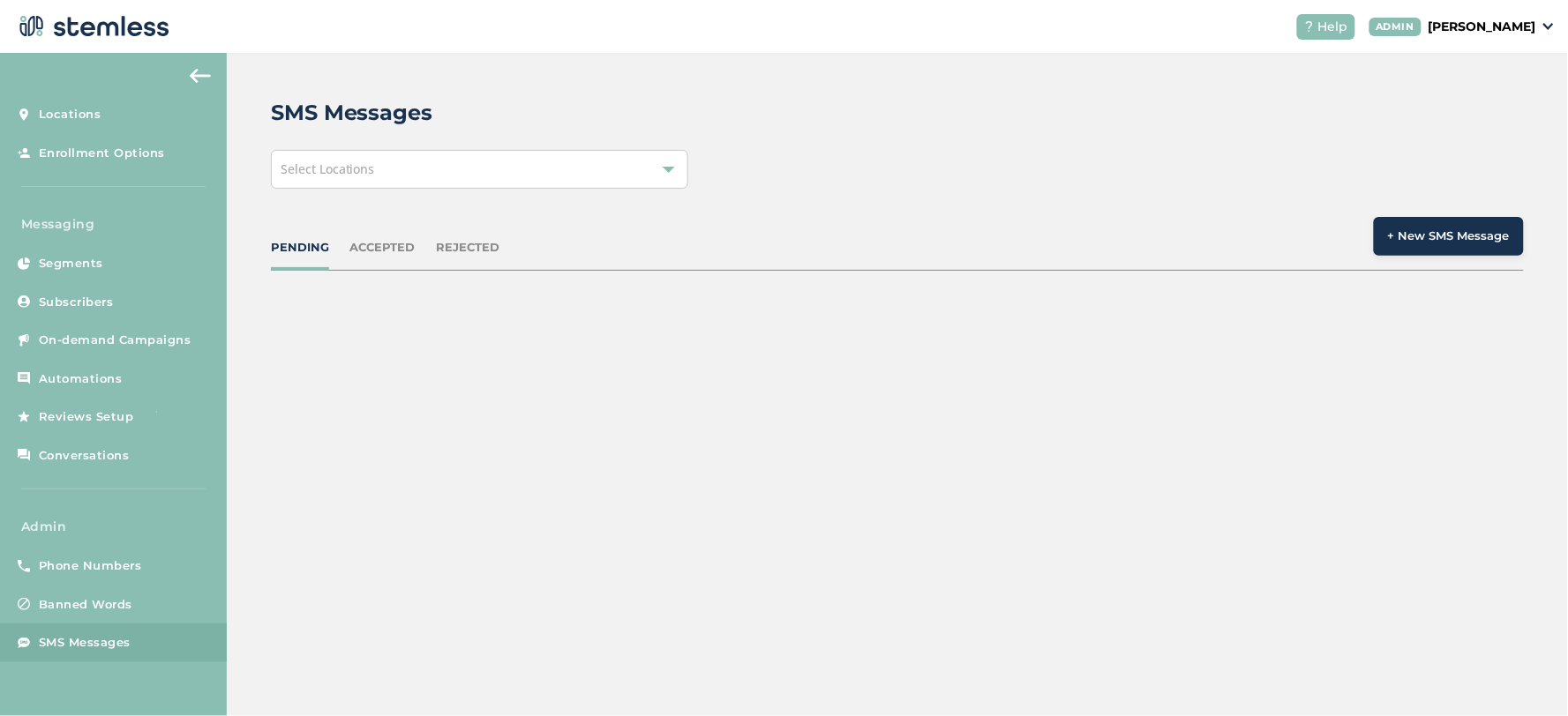
scroll to position [0, 0]
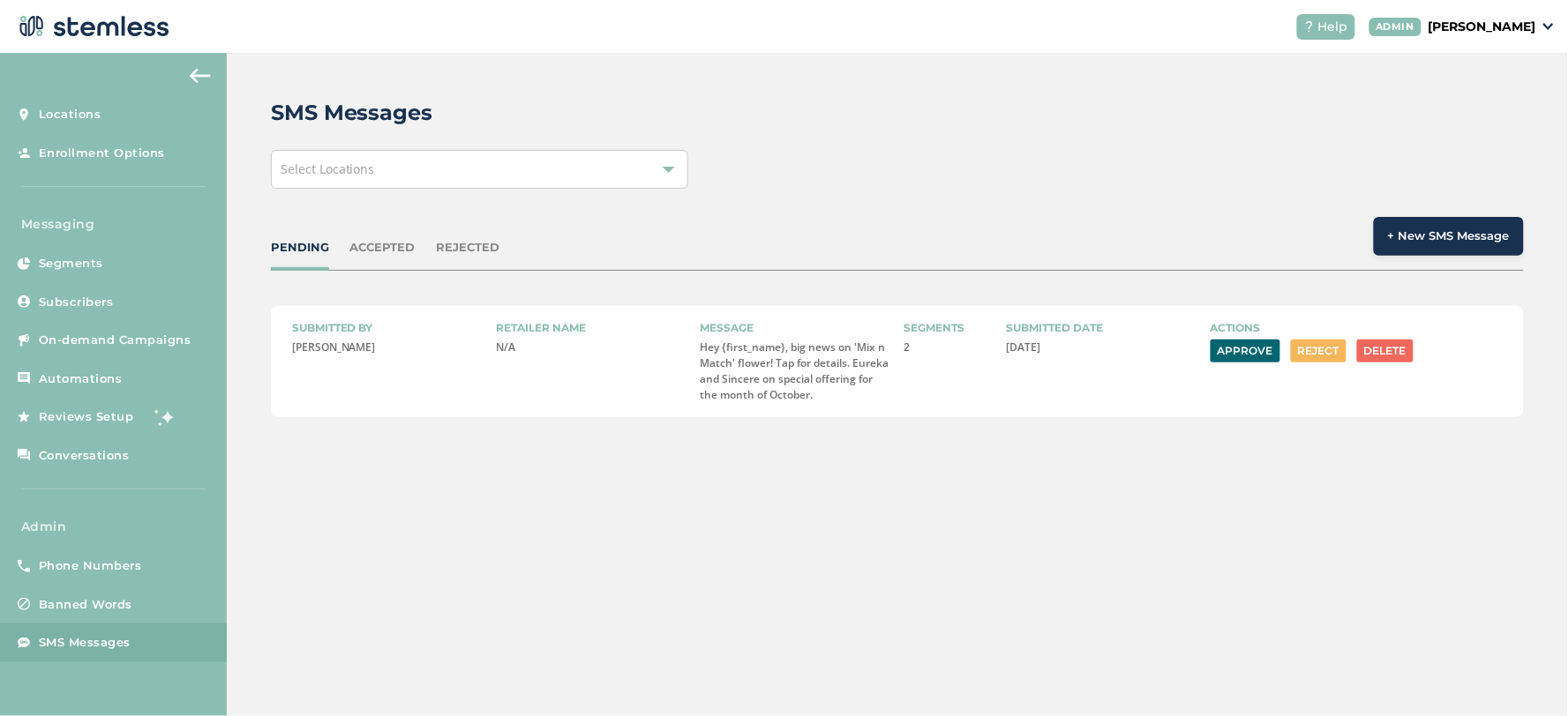
click at [1249, 349] on button "Approve" at bounding box center [1245, 351] width 70 height 23
